Goal: Information Seeking & Learning: Learn about a topic

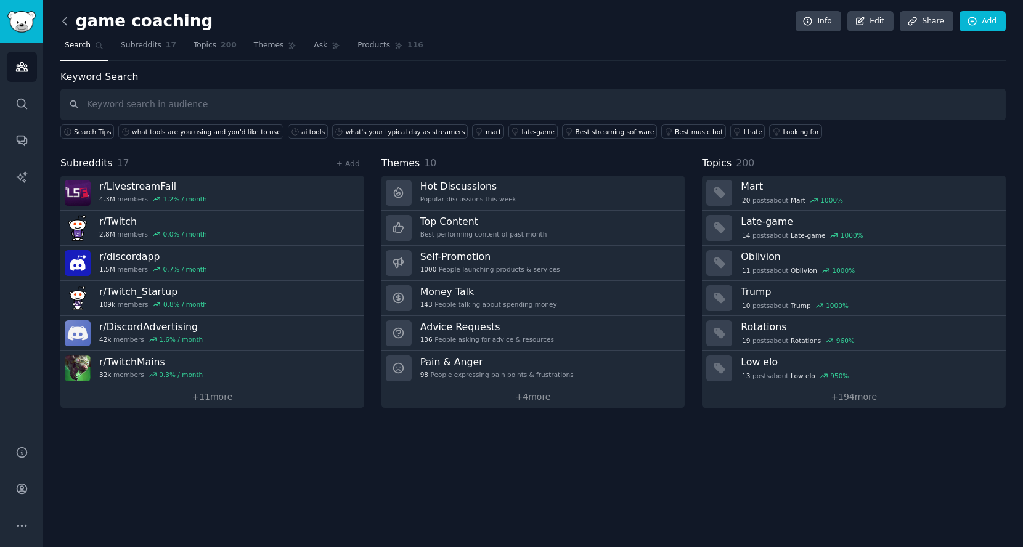
click at [65, 21] on icon at bounding box center [65, 21] width 13 height 13
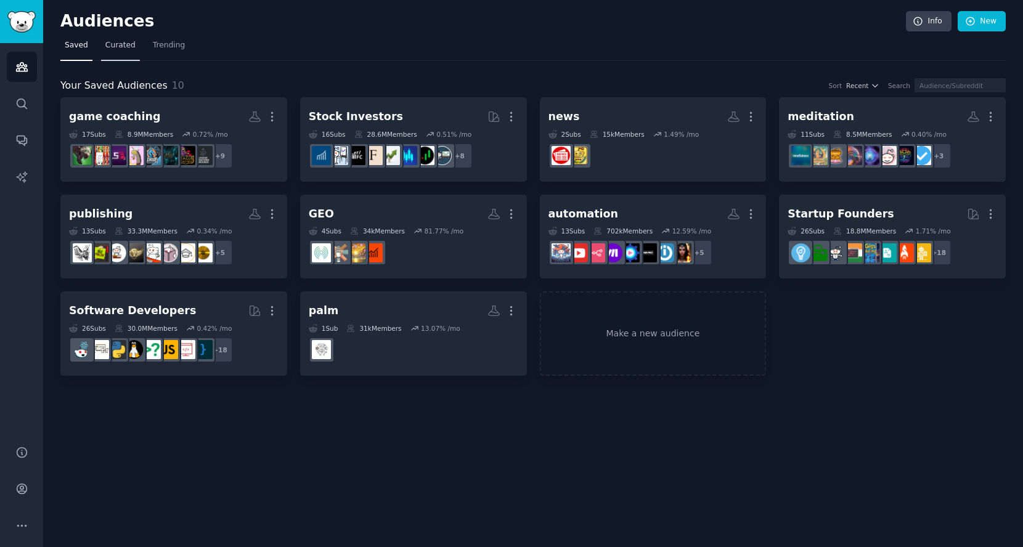
click at [129, 44] on span "Curated" at bounding box center [120, 45] width 30 height 11
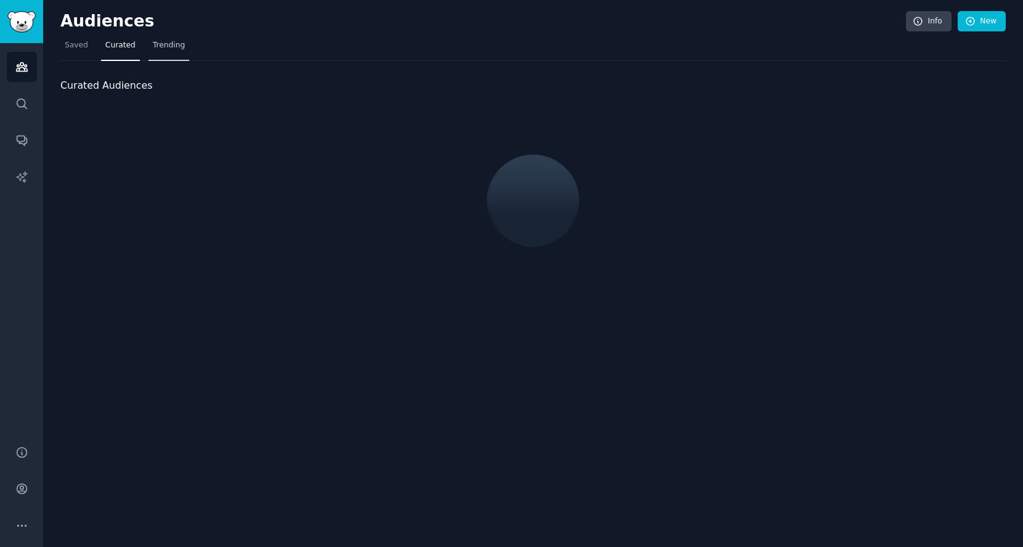
click at [180, 52] on link "Trending" at bounding box center [168, 48] width 41 height 25
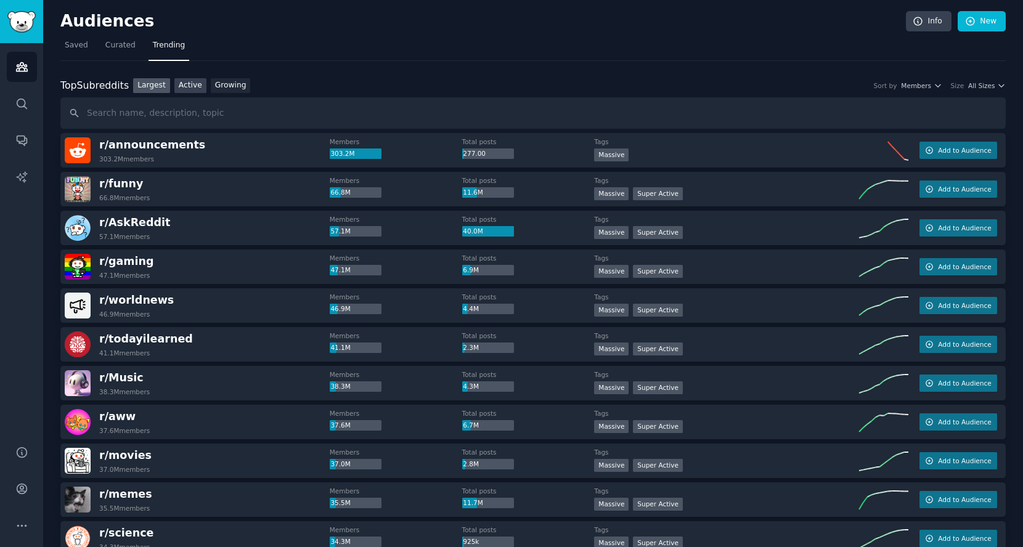
click at [195, 88] on link "Active" at bounding box center [190, 85] width 32 height 15
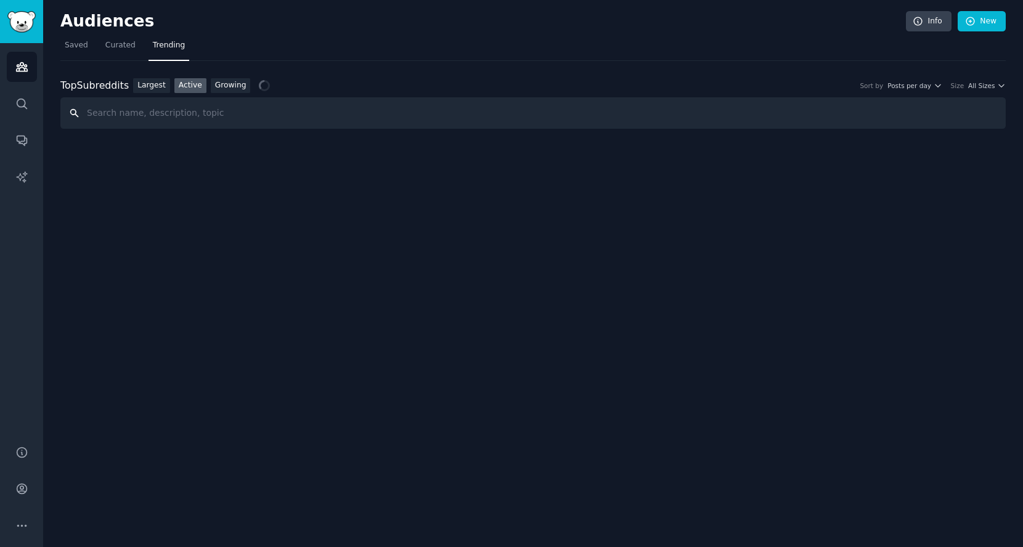
click at [195, 112] on input "text" at bounding box center [532, 112] width 945 height 31
type input "a"
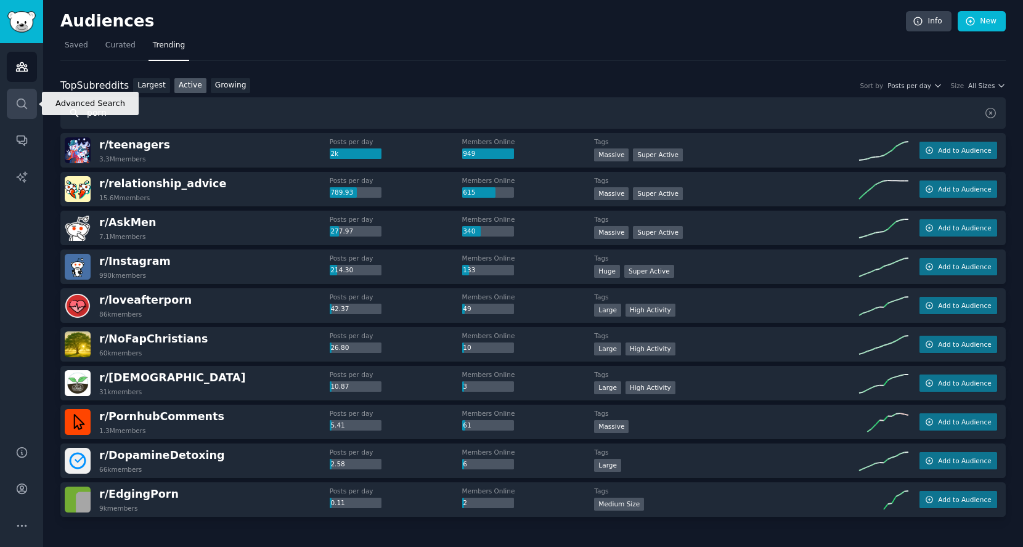
drag, startPoint x: 160, startPoint y: 108, endPoint x: 21, endPoint y: 112, distance: 138.7
click at [21, 112] on div "Advanced Search Audiences Search Conversations AI Reports Help Account More Aud…" at bounding box center [511, 273] width 1023 height 547
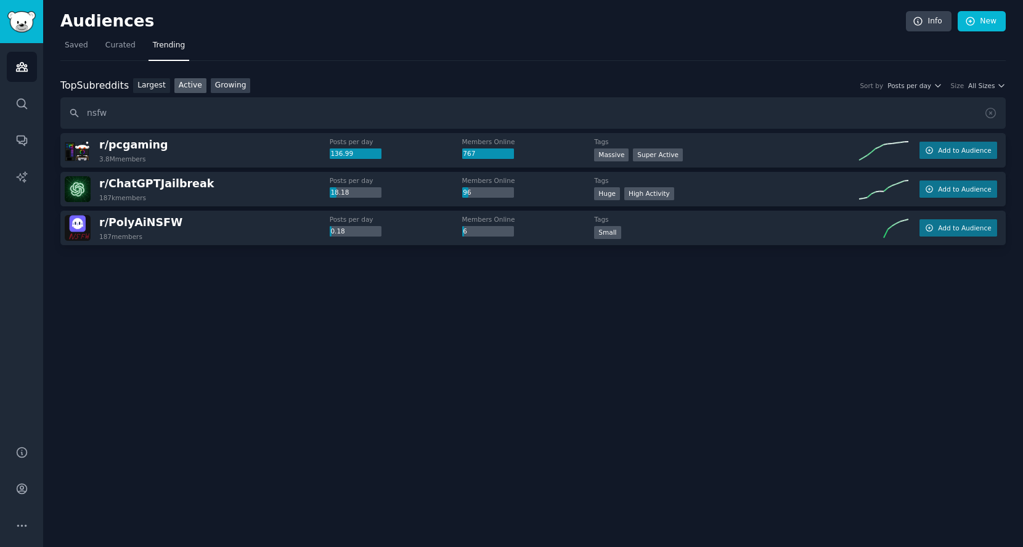
click at [240, 90] on link "Growing" at bounding box center [231, 85] width 40 height 15
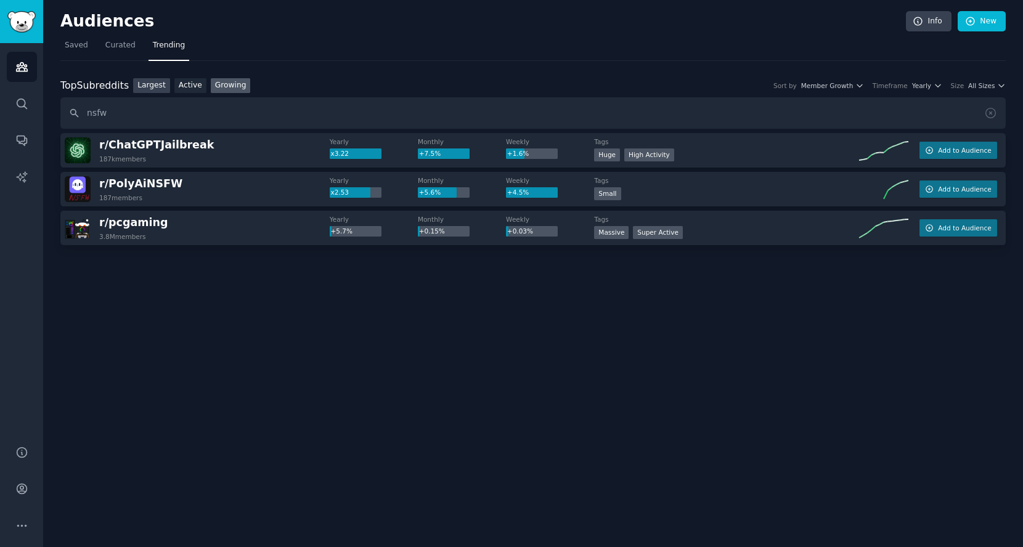
click at [156, 92] on link "Largest" at bounding box center [151, 85] width 37 height 15
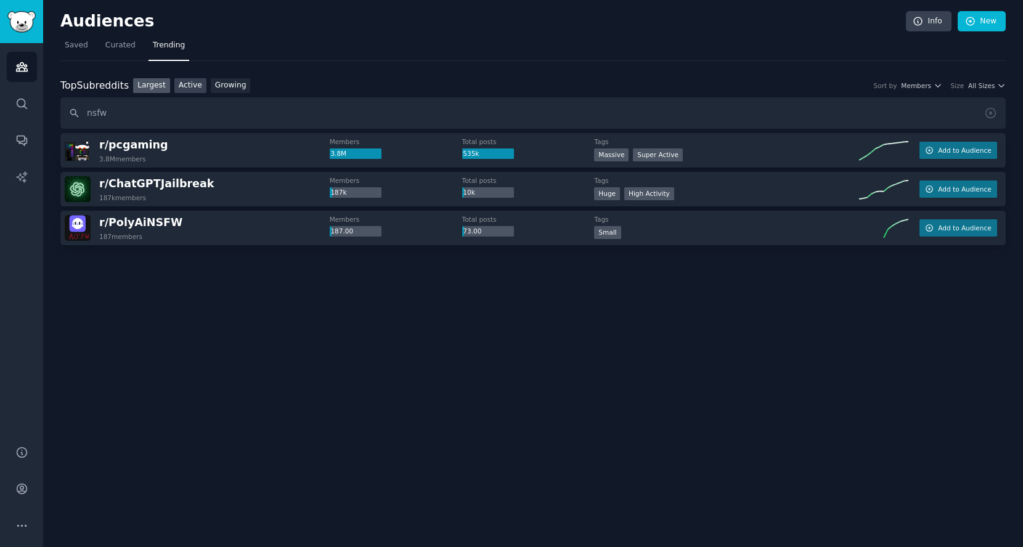
click at [185, 89] on link "Active" at bounding box center [190, 85] width 32 height 15
drag, startPoint x: 149, startPoint y: 111, endPoint x: 49, endPoint y: 118, distance: 100.7
click at [49, 118] on div "Audiences Info New Saved Curated Trending Top Subreddits Top Subreddits Largest…" at bounding box center [533, 273] width 980 height 547
type input "nude"
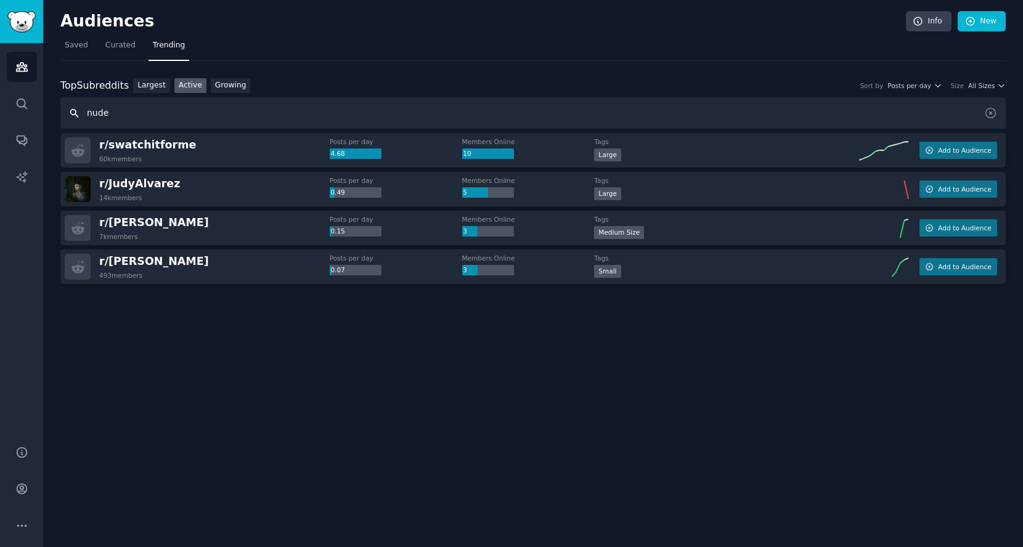
drag, startPoint x: 124, startPoint y: 113, endPoint x: 32, endPoint y: 113, distance: 91.8
click at [37, 113] on div "Advanced Search Audiences Search Conversations AI Reports Help Account More Aud…" at bounding box center [511, 273] width 1023 height 547
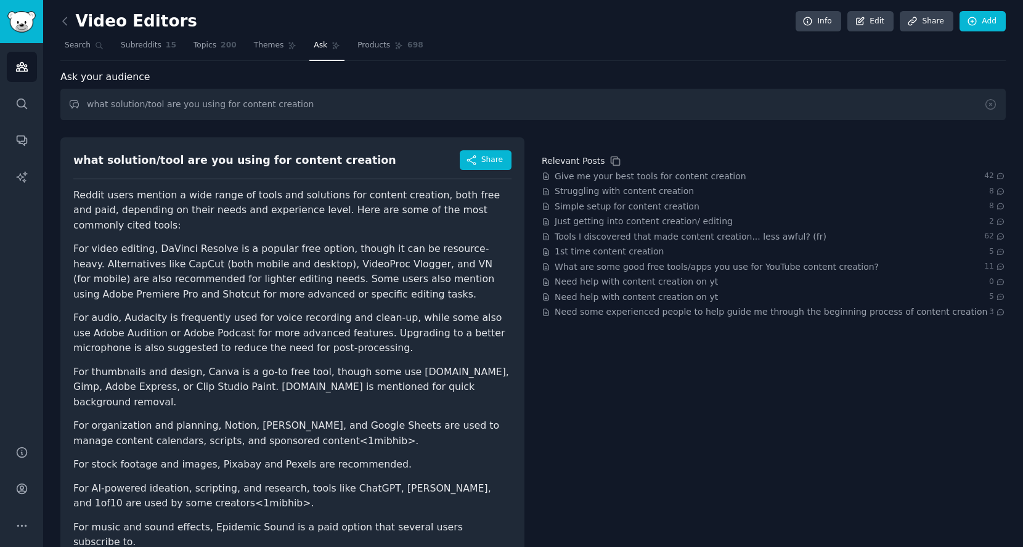
scroll to position [79, 0]
